Goal: Information Seeking & Learning: Learn about a topic

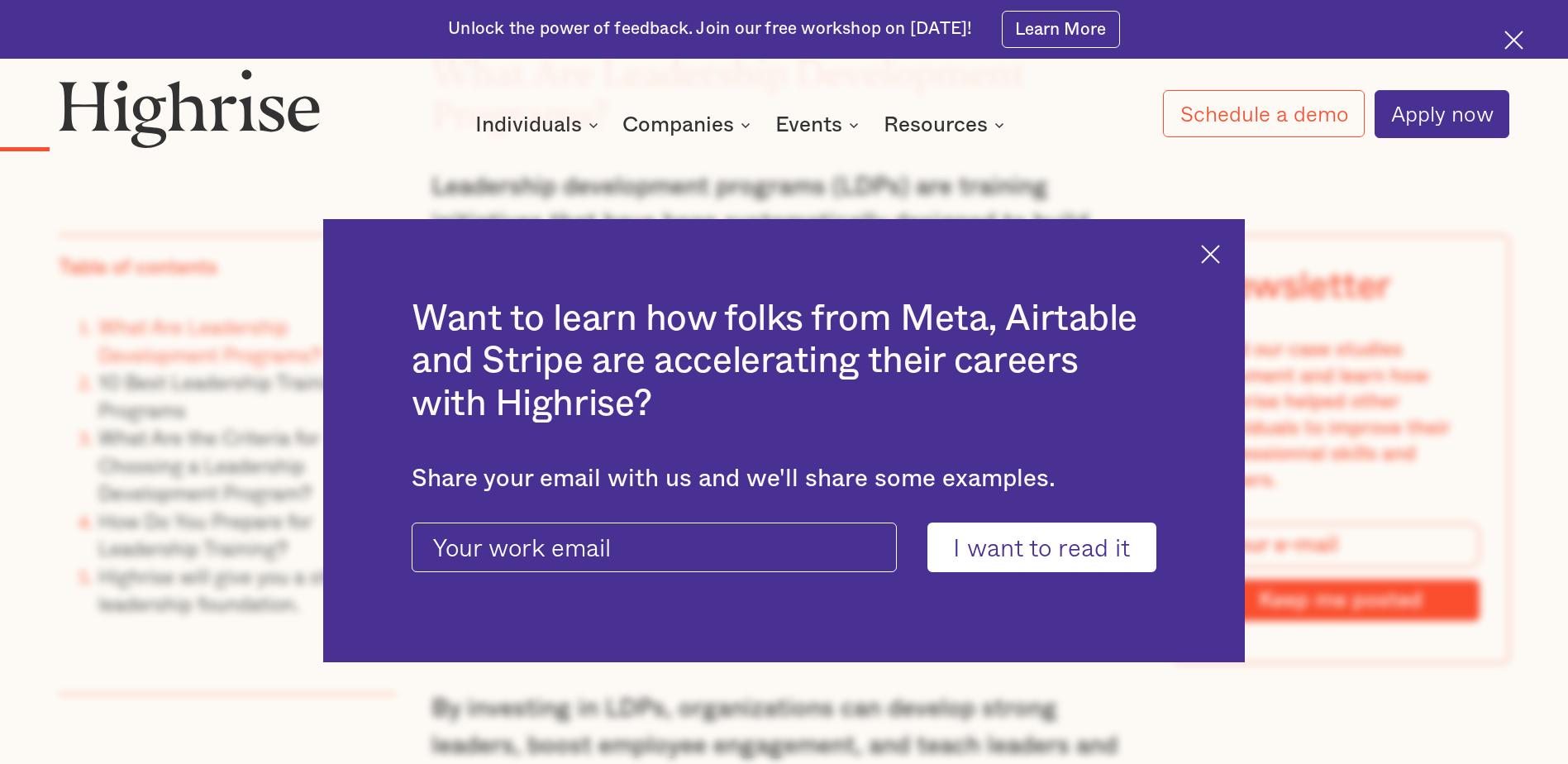
scroll to position [2481, 0]
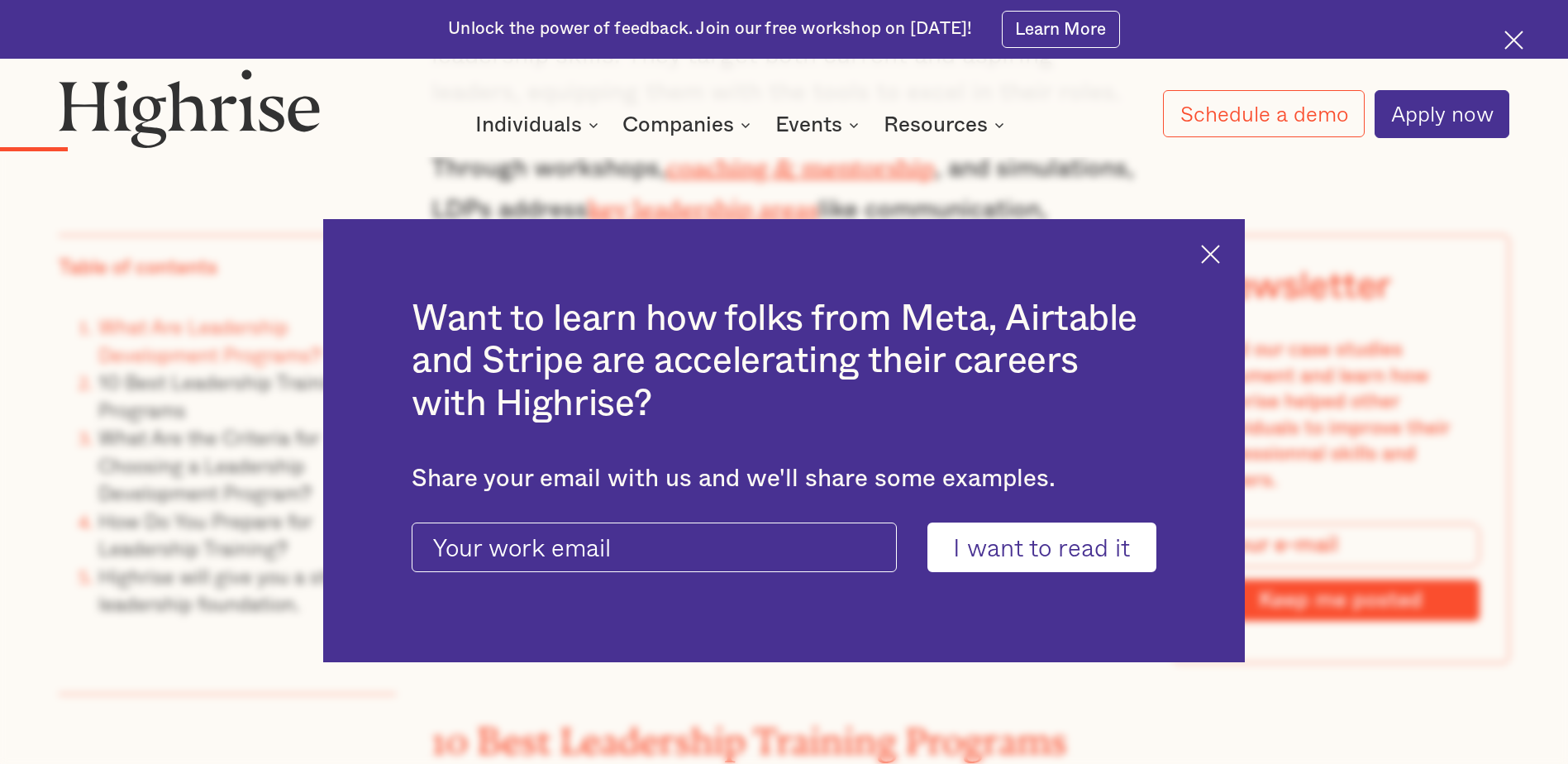
click at [1220, 254] on img at bounding box center [1211, 254] width 19 height 19
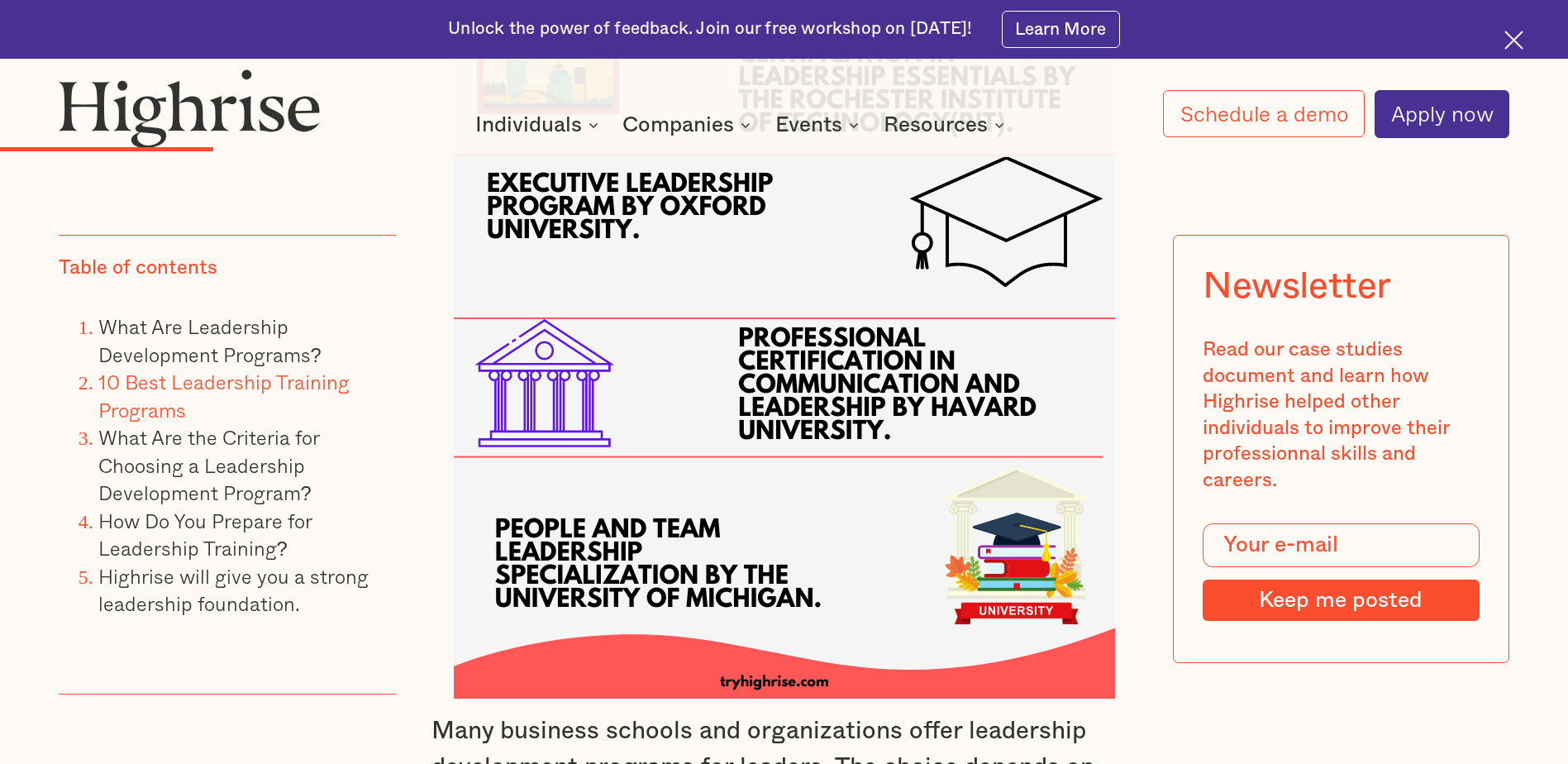
scroll to position [4300, 0]
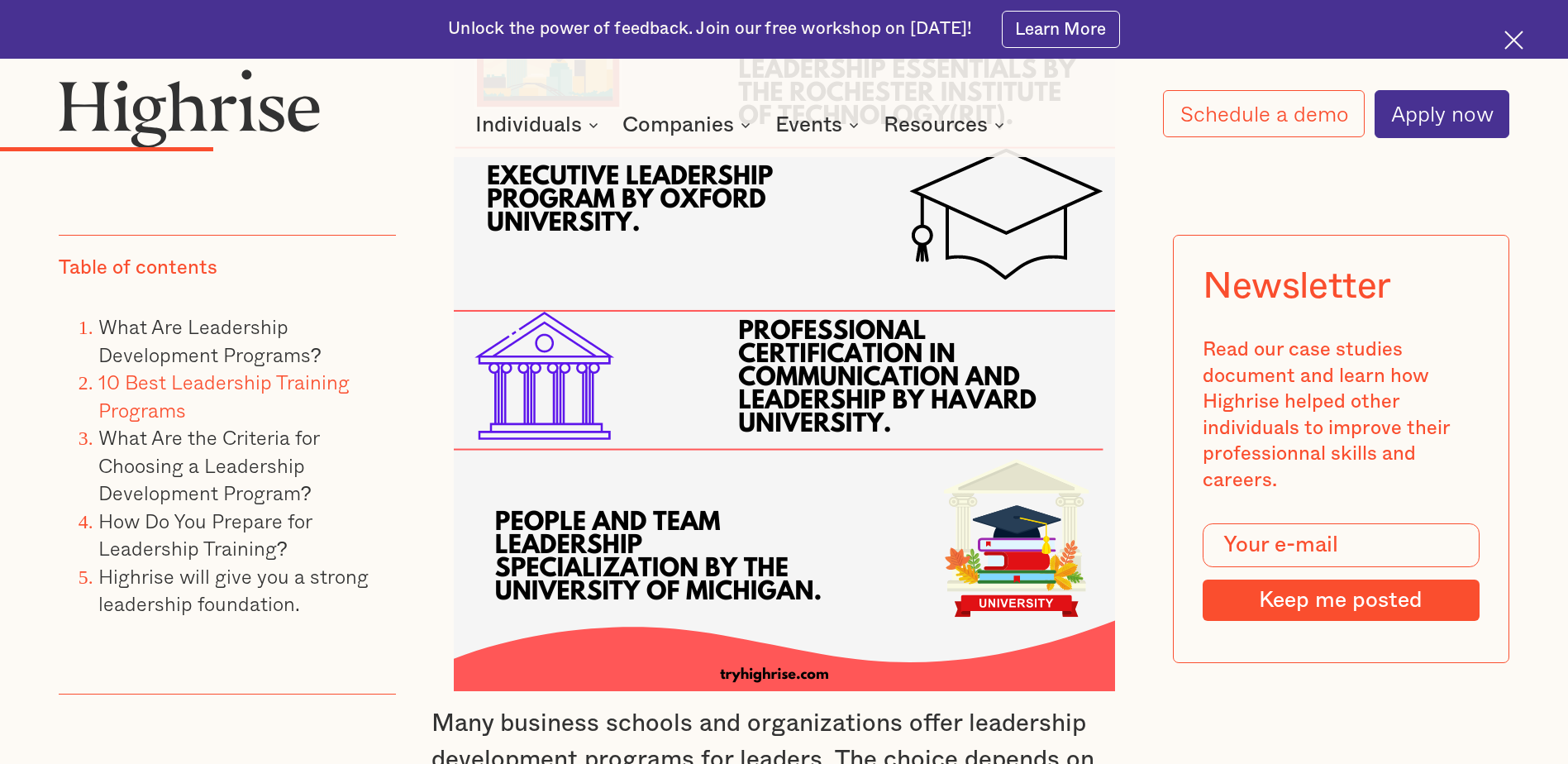
drag, startPoint x: 789, startPoint y: 374, endPoint x: 760, endPoint y: 327, distance: 55.2
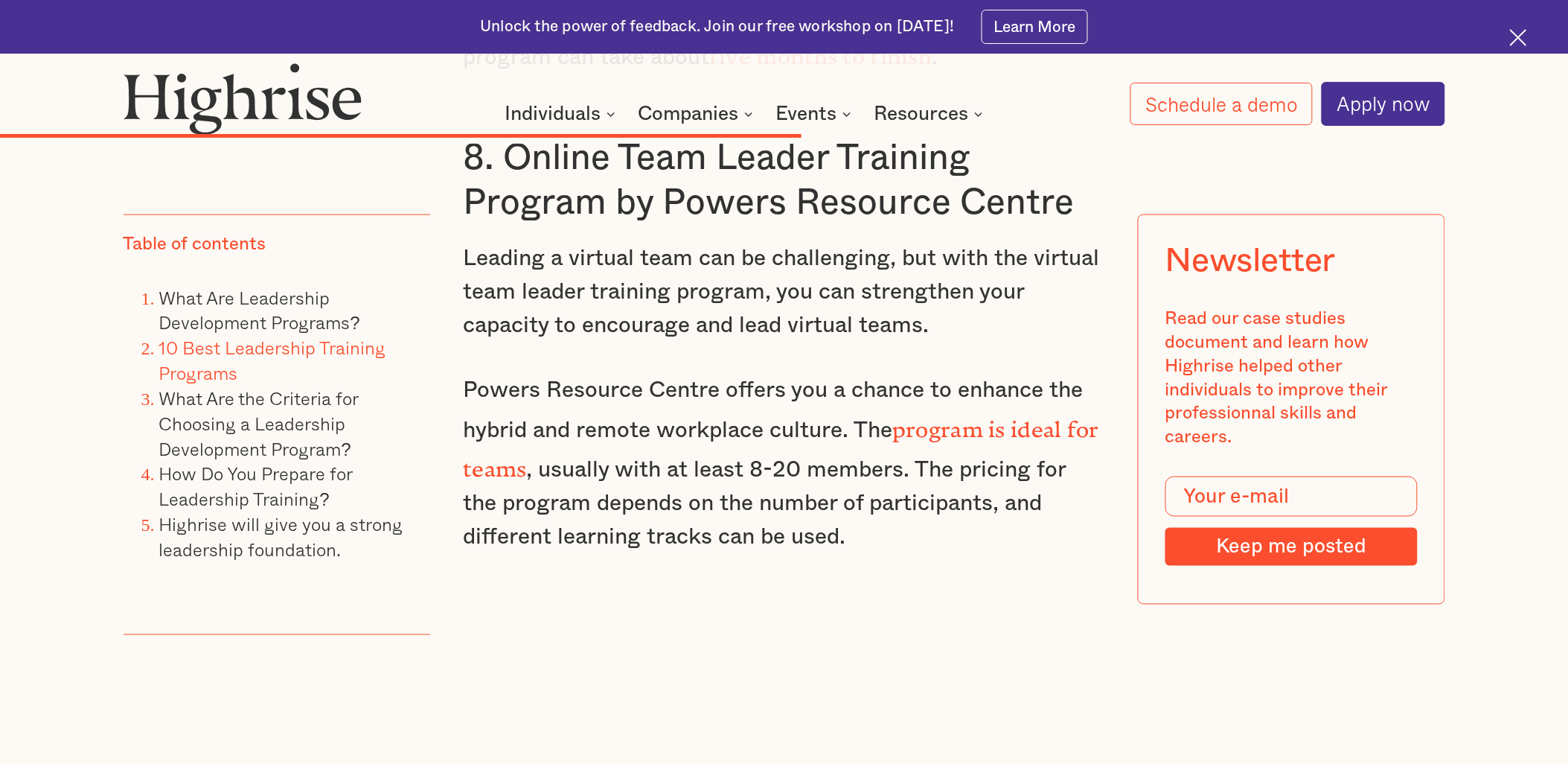
scroll to position [10883, 0]
